Goal: Use online tool/utility: Utilize a website feature to perform a specific function

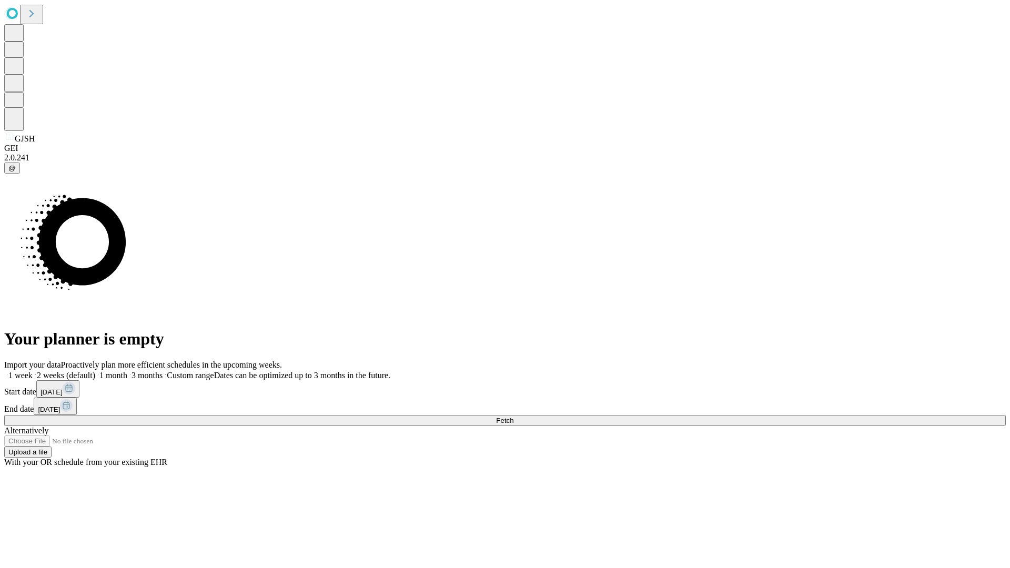
click at [514, 417] on span "Fetch" at bounding box center [504, 421] width 17 height 8
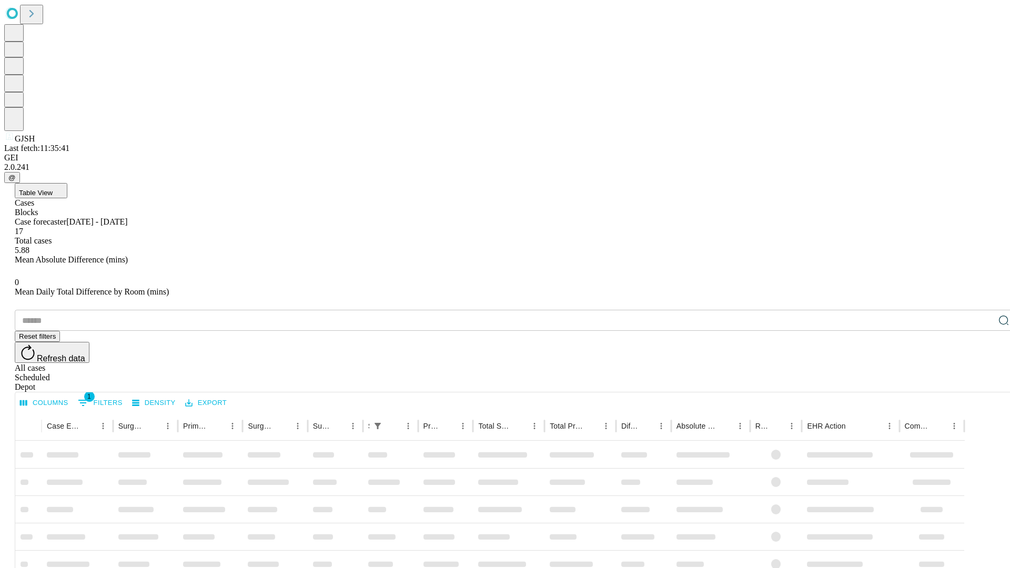
click at [53, 189] on span "Table View" at bounding box center [36, 193] width 34 height 8
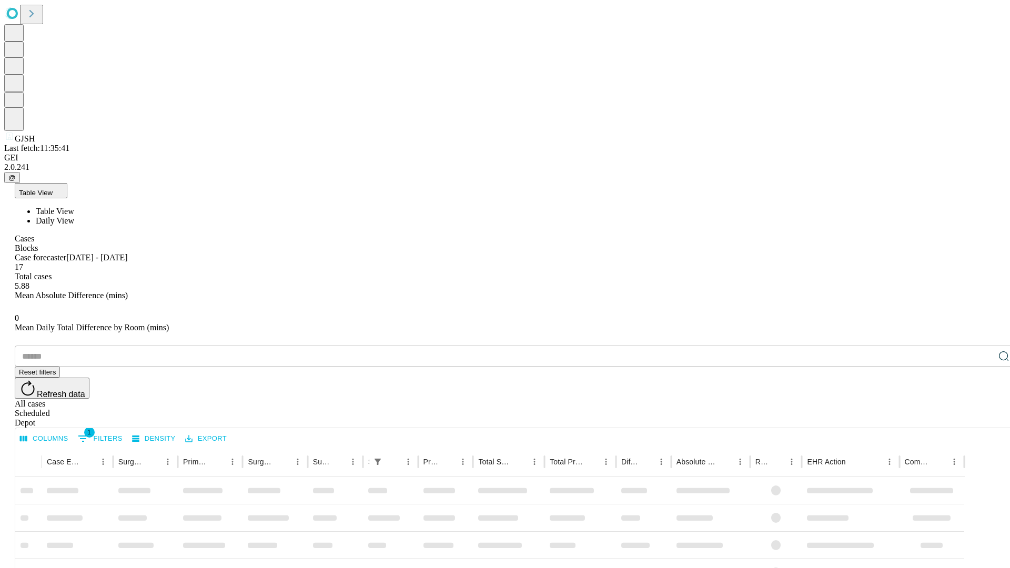
click at [74, 216] on span "Daily View" at bounding box center [55, 220] width 38 height 9
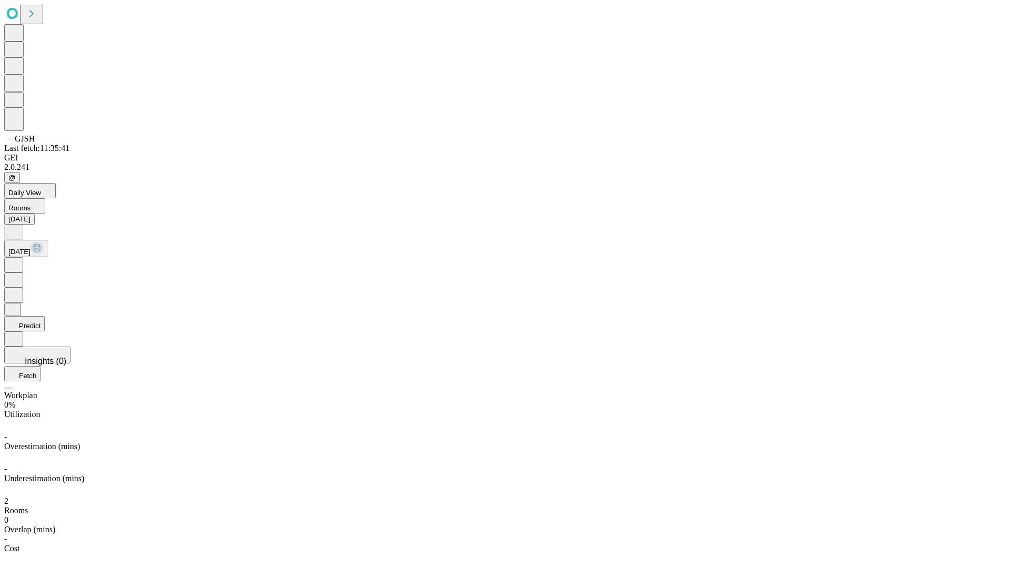
click at [45, 316] on button "Predict" at bounding box center [24, 323] width 41 height 15
